Goal: Information Seeking & Learning: Learn about a topic

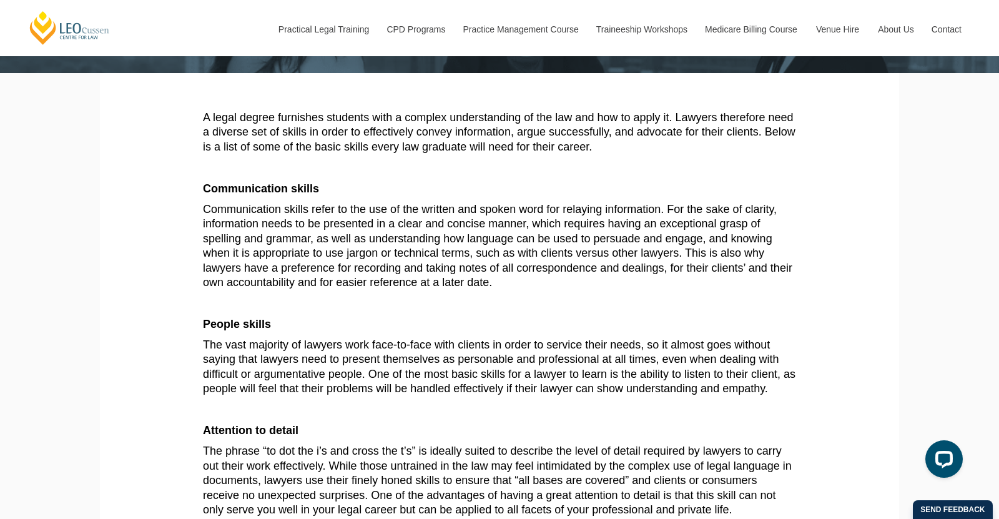
scroll to position [174, 0]
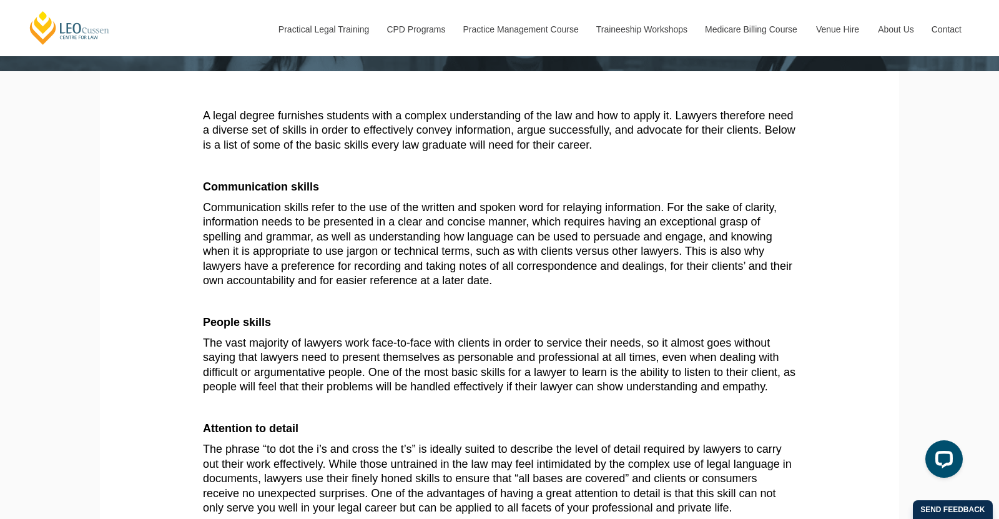
click at [277, 186] on b "Communication skills" at bounding box center [261, 186] width 116 height 12
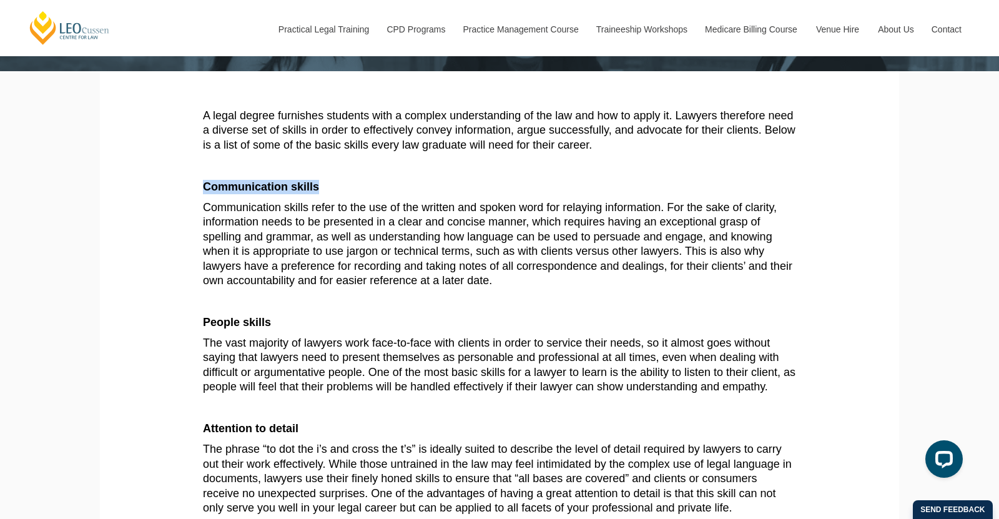
click at [277, 186] on b "Communication skills" at bounding box center [261, 186] width 116 height 12
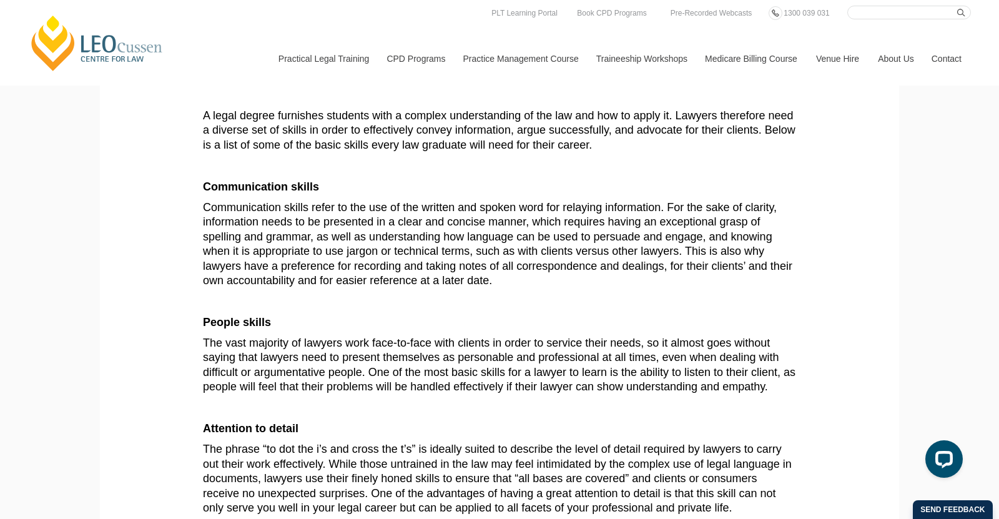
click at [231, 324] on b "People skills" at bounding box center [237, 322] width 68 height 12
copy article "People skills"
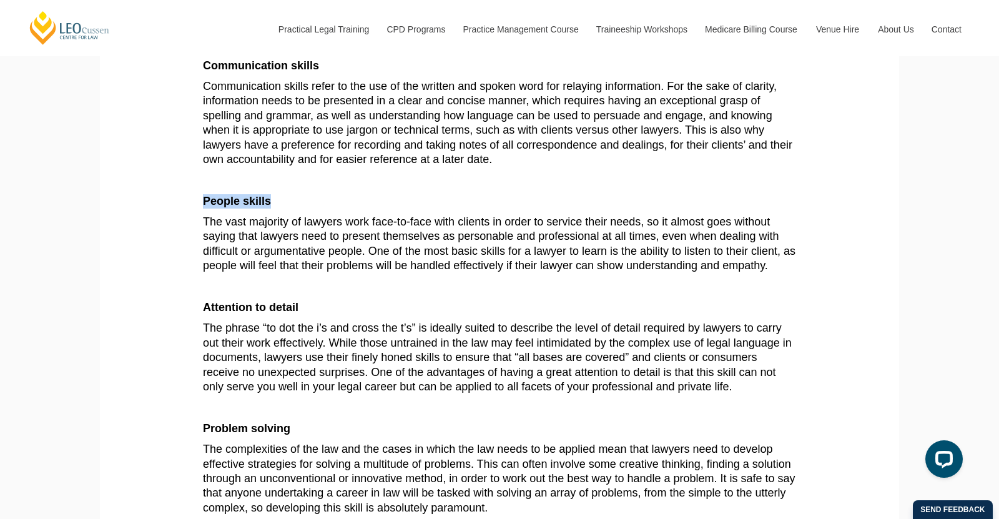
scroll to position [296, 0]
click at [247, 308] on b "Attention to detail" at bounding box center [251, 306] width 96 height 12
copy article "Attention to detail"
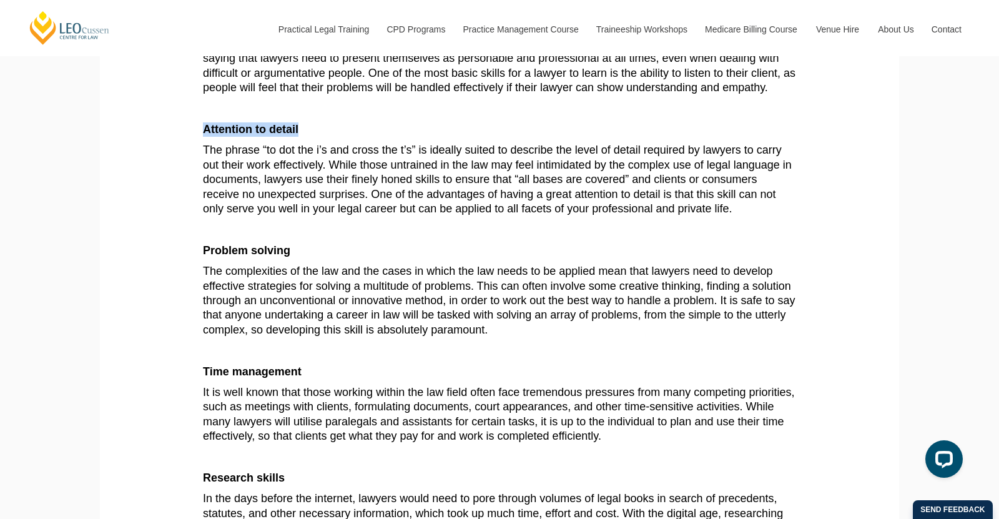
scroll to position [477, 0]
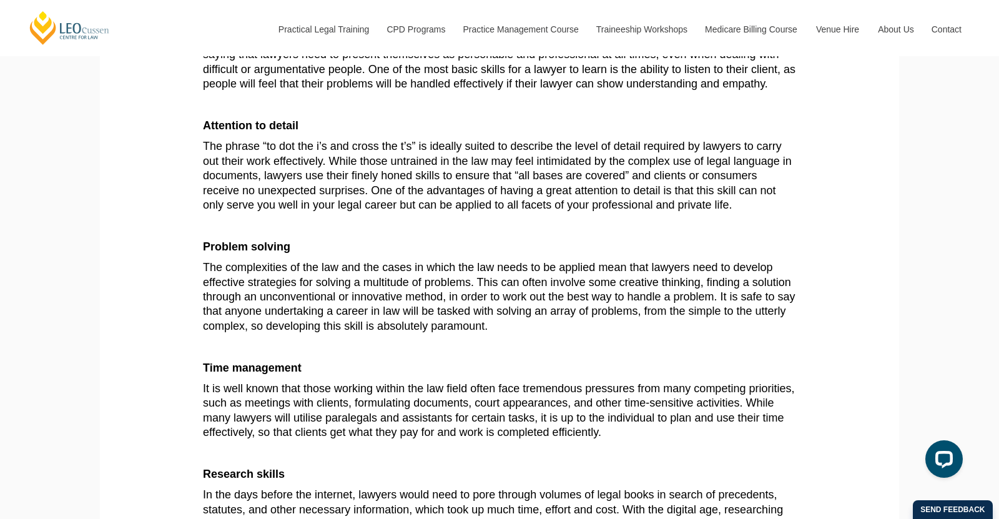
click at [242, 247] on b "Problem solving" at bounding box center [246, 246] width 87 height 12
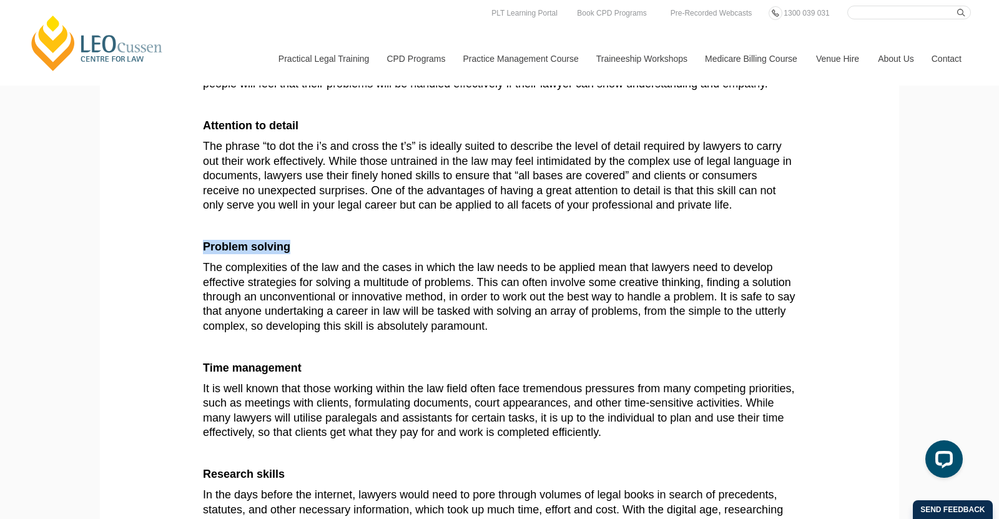
copy article "Problem solving"
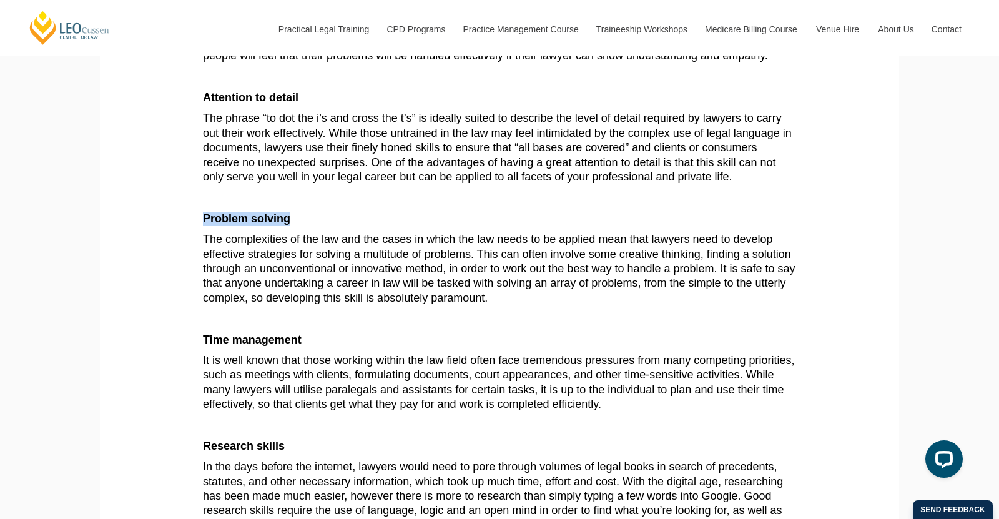
scroll to position [505, 0]
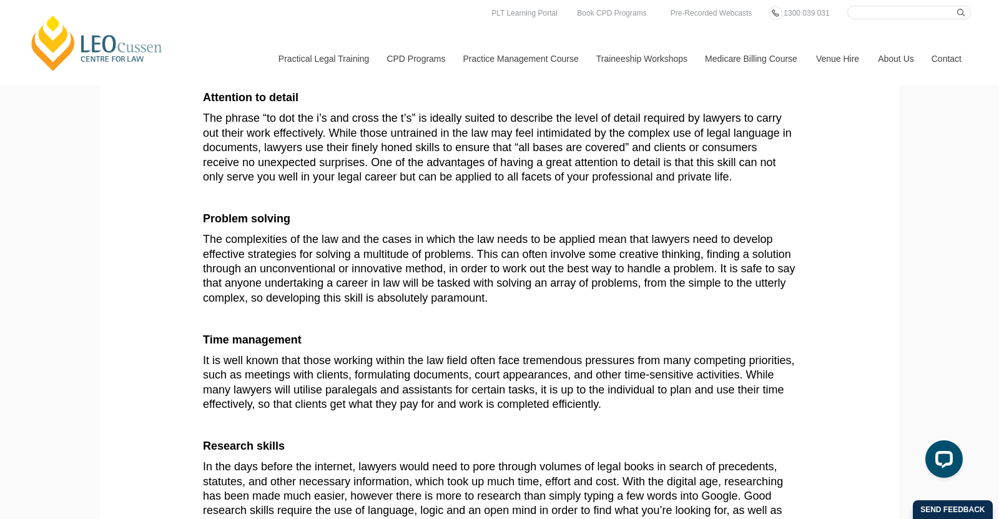
click at [255, 352] on article "A legal degree furnishes students with a complex understanding of the law and h…" at bounding box center [499, 155] width 593 height 755
click at [252, 341] on b "Time management" at bounding box center [252, 340] width 99 height 12
copy article "Time management"
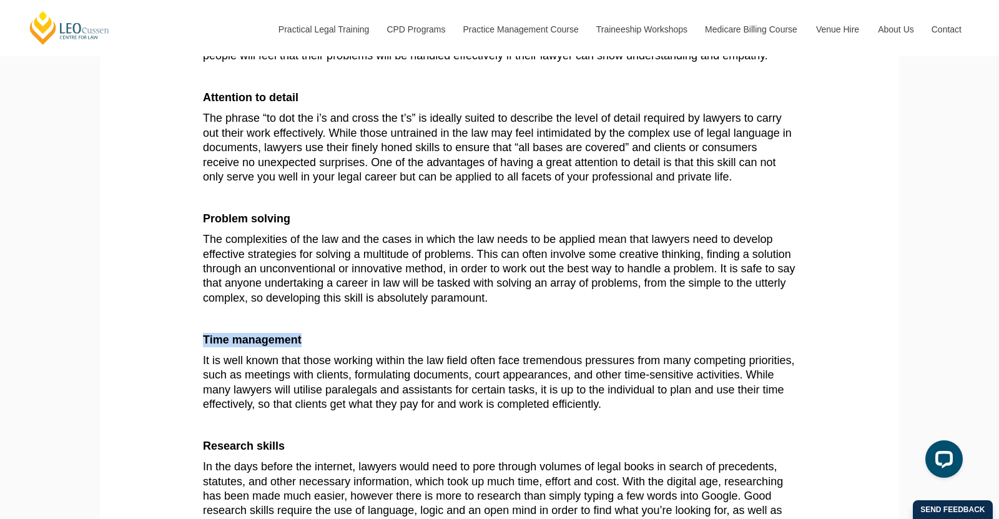
scroll to position [656, 0]
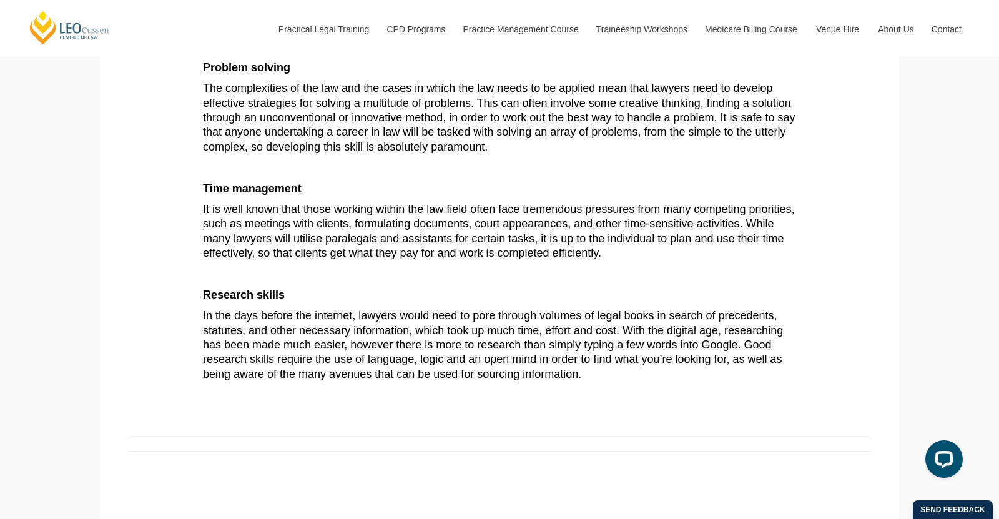
click at [237, 288] on p "Research skills" at bounding box center [499, 295] width 593 height 14
copy article "Research skills"
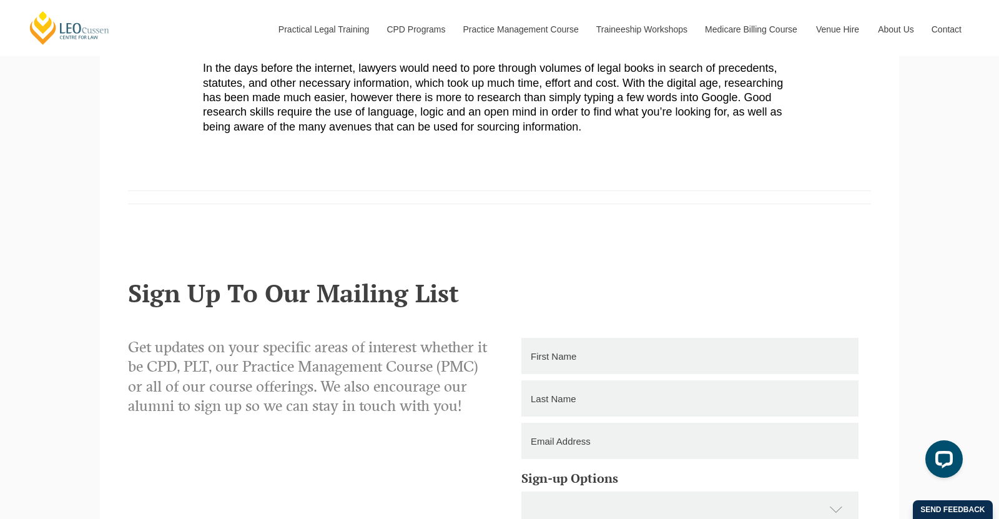
scroll to position [902, 0]
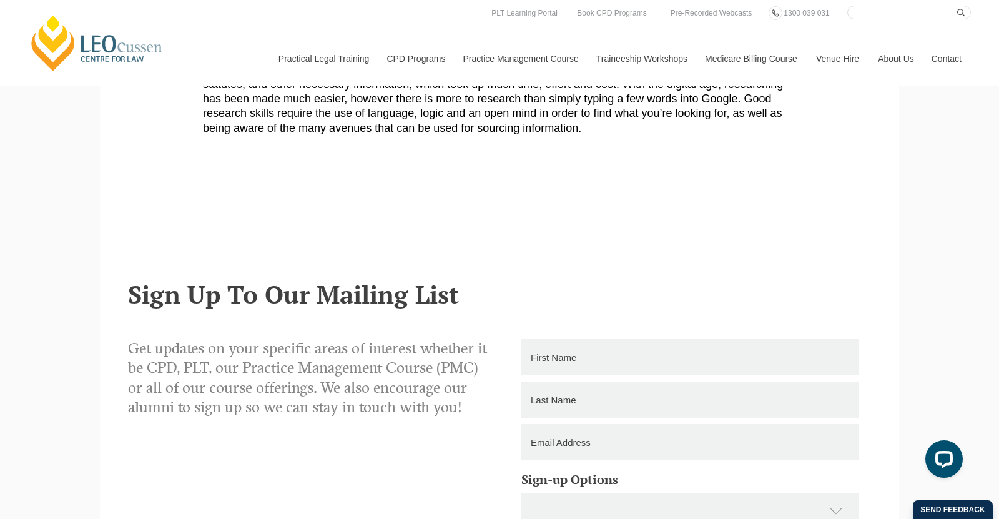
click at [332, 267] on header "Sign Up To Our Mailing List" at bounding box center [499, 278] width 743 height 59
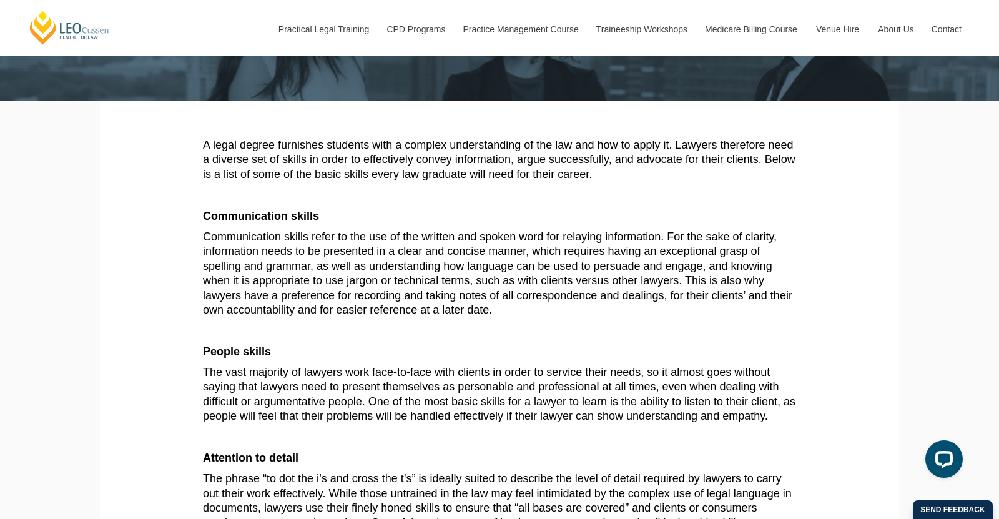
scroll to position [144, 0]
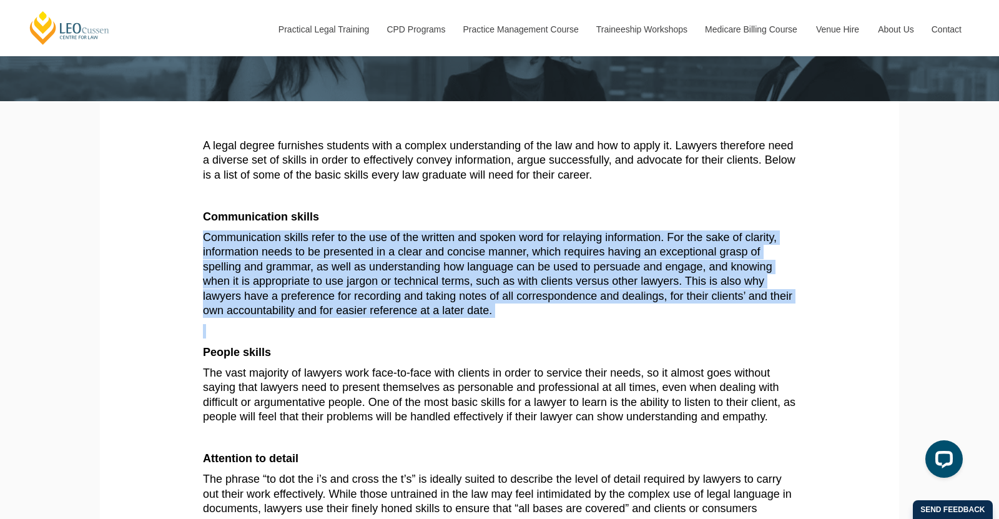
drag, startPoint x: 205, startPoint y: 238, endPoint x: 573, endPoint y: 326, distance: 378.3
click at [573, 326] on article "A legal degree furnishes students with a complex understanding of the law and h…" at bounding box center [499, 516] width 593 height 755
copy article "Communication skills refer to the use of the written and spoken word for relayi…"
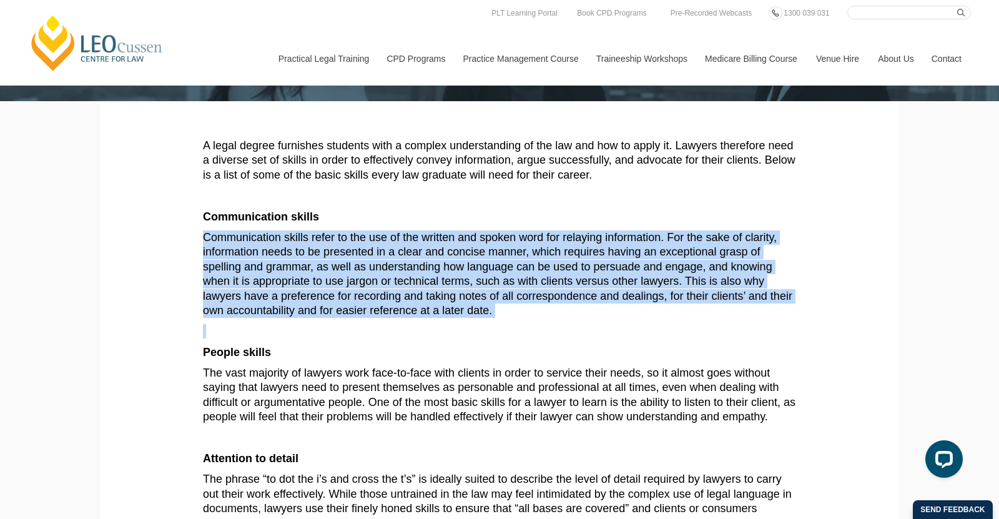
click at [239, 336] on p at bounding box center [499, 331] width 593 height 14
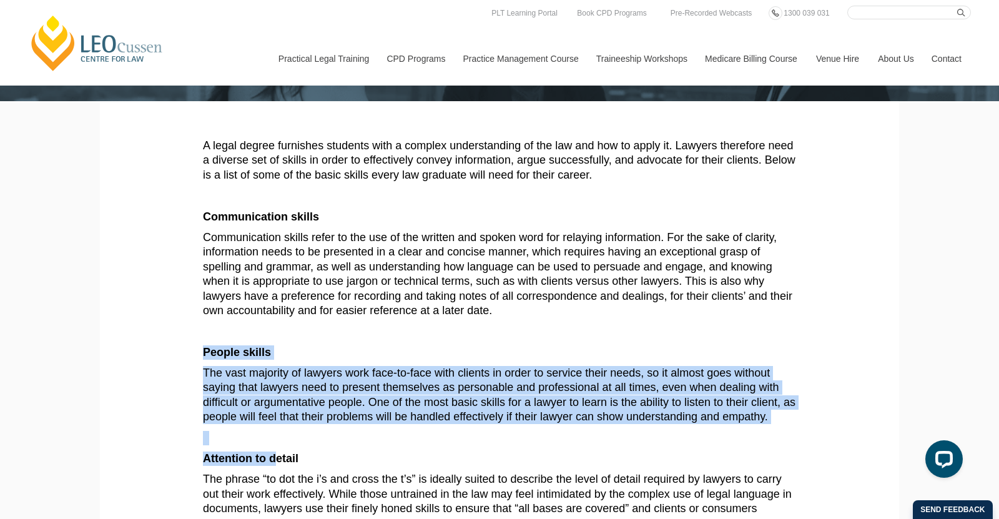
drag, startPoint x: 202, startPoint y: 351, endPoint x: 275, endPoint y: 446, distance: 120.2
click at [275, 446] on section "A legal degree furnishes students with a complex understanding of the law and h…" at bounding box center [499, 519] width 781 height 836
click at [275, 446] on article "A legal degree furnishes students with a complex understanding of the law and h…" at bounding box center [499, 516] width 593 height 755
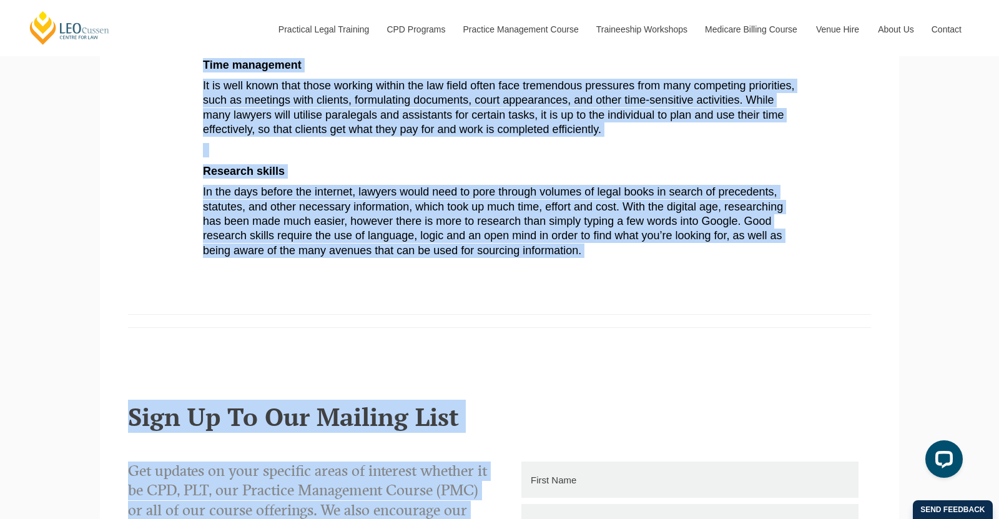
scroll to position [887, 0]
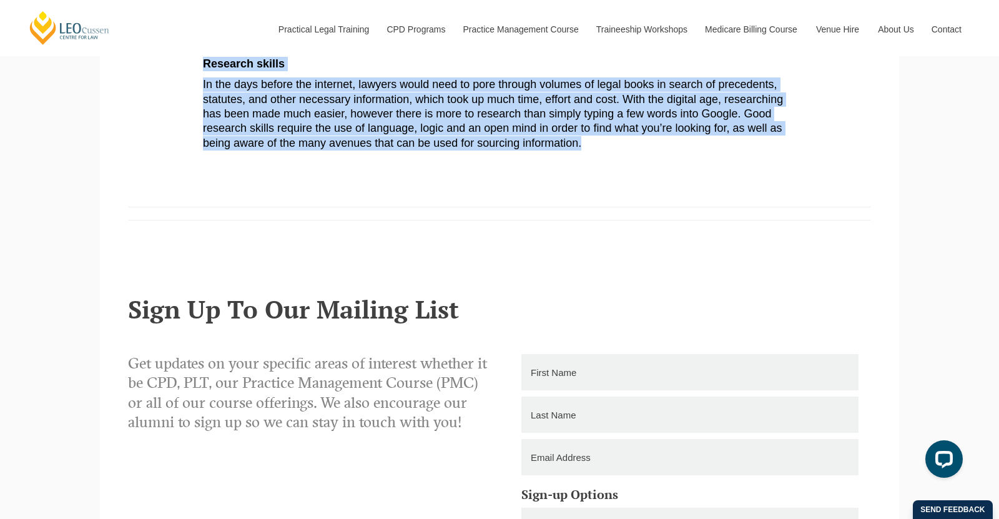
drag, startPoint x: 203, startPoint y: 349, endPoint x: 397, endPoint y: 235, distance: 225.0
copy main "Loremi dolors Ame cons adipisci el seddoei temp inci-ut-labo etdo magnaal en ad…"
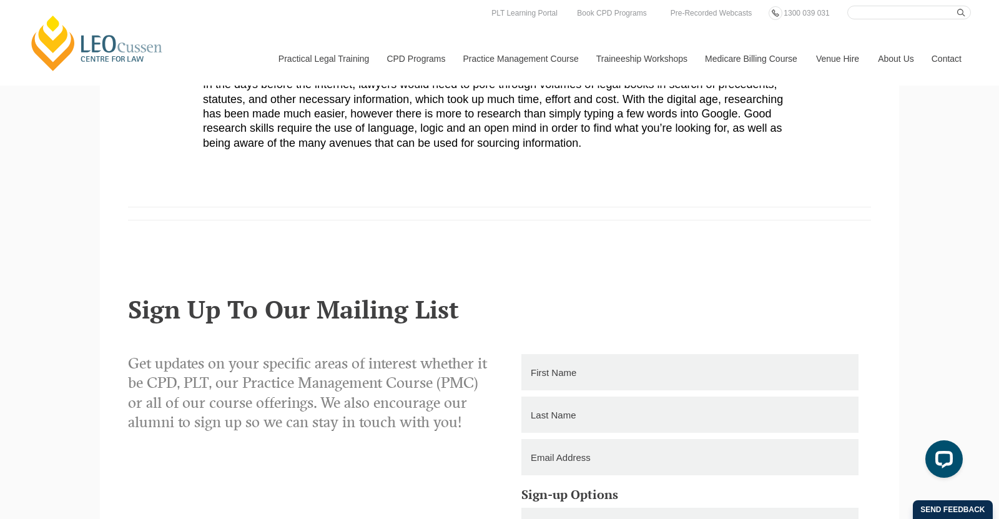
click at [363, 242] on section at bounding box center [499, 235] width 799 height 57
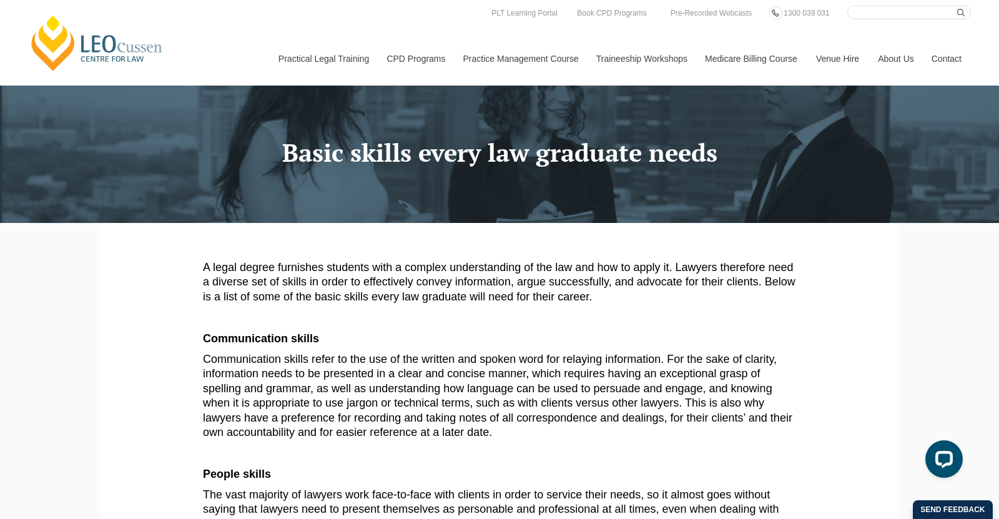
scroll to position [0, 0]
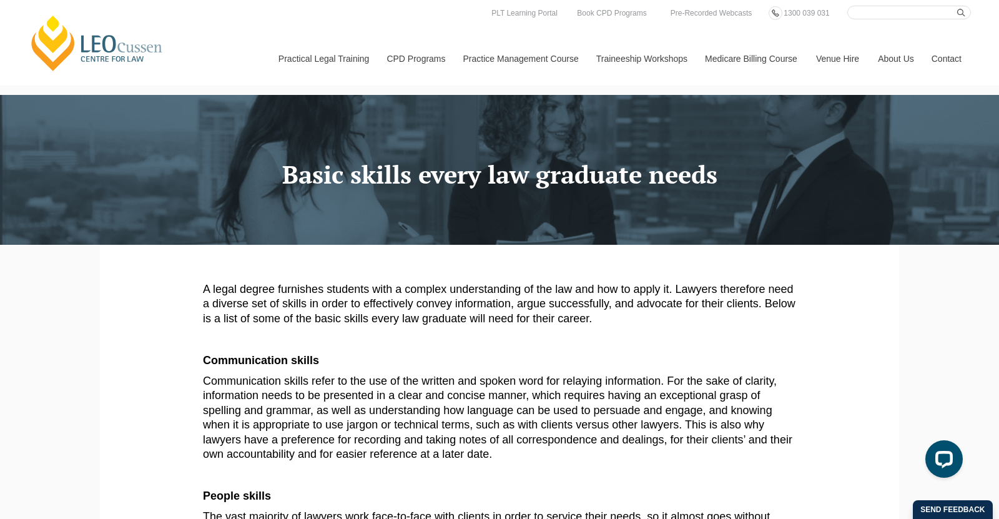
click at [546, 173] on h1 "Basic skills every law graduate needs" at bounding box center [499, 174] width 781 height 27
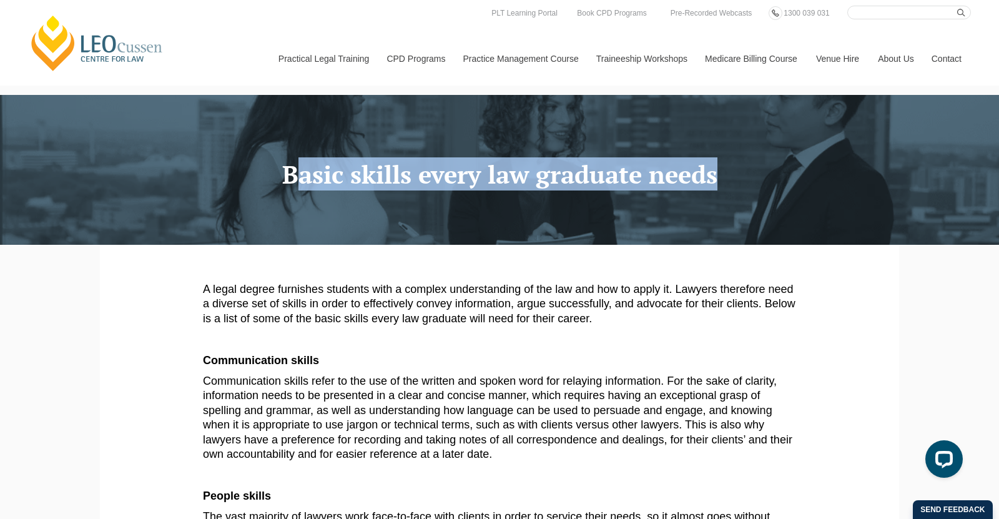
copy div "Basic skills every law graduate needs"
